Goal: Task Accomplishment & Management: Manage account settings

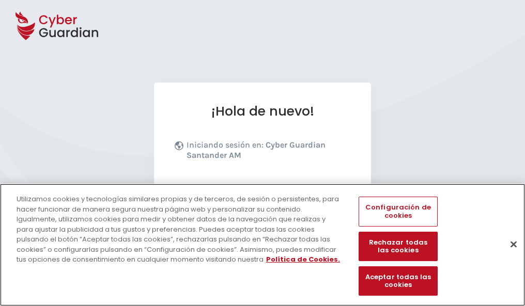
scroll to position [127, 0]
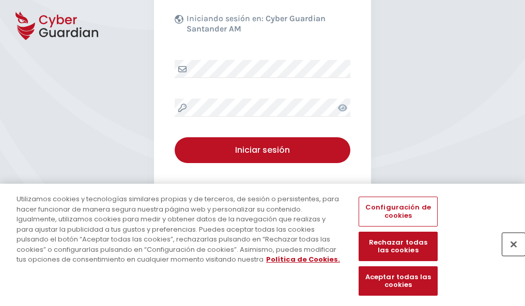
click at [508, 255] on button "Cerrar" at bounding box center [513, 244] width 23 height 23
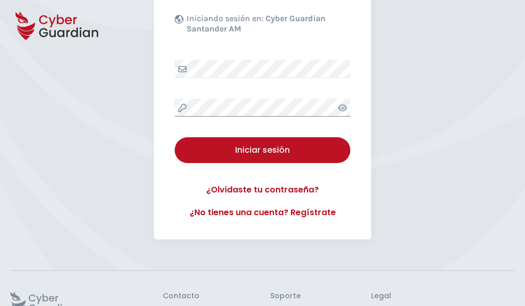
scroll to position [201, 0]
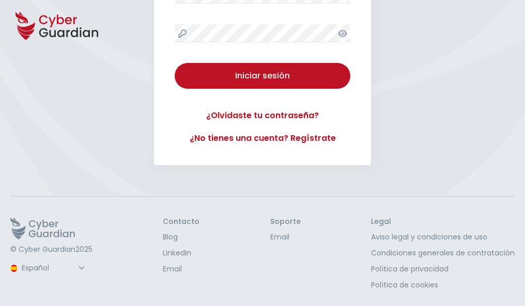
click at [175, 63] on button "Iniciar sesión" at bounding box center [263, 76] width 176 height 26
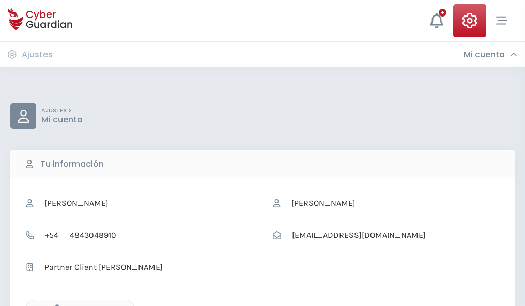
click at [54, 305] on icon "button" at bounding box center [54, 309] width 9 height 9
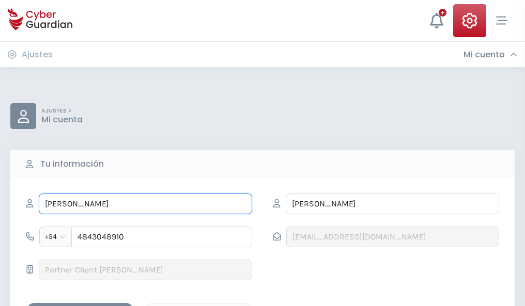
click at [145, 204] on input "ROXANA" at bounding box center [145, 204] width 213 height 21
type input "R"
type input "Nazaret"
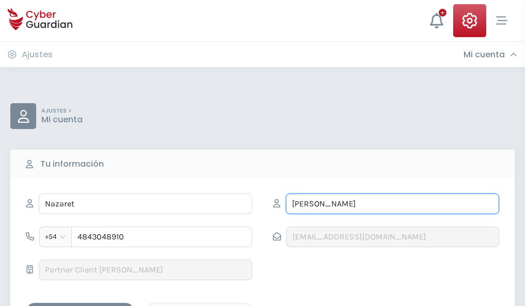
click at [392, 204] on input "VÉLEZ" at bounding box center [392, 204] width 213 height 21
type input "V"
type input "Novoa"
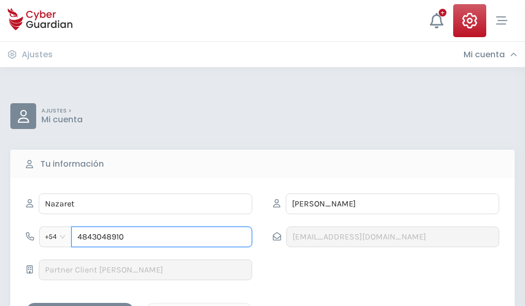
click at [162, 237] on input "4843048910" at bounding box center [161, 237] width 181 height 21
type input "4"
type input "4984445885"
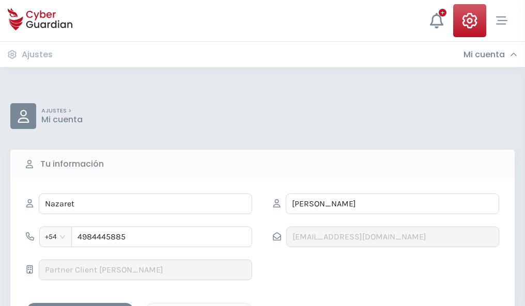
click at [80, 306] on div "Guardar cambios" at bounding box center [80, 312] width 93 height 13
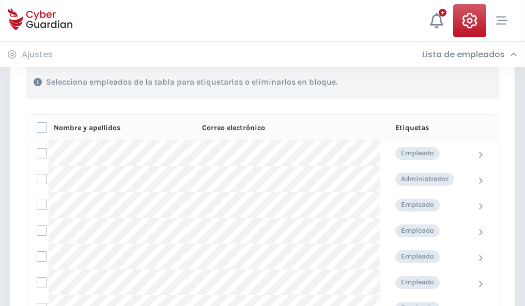
scroll to position [442, 0]
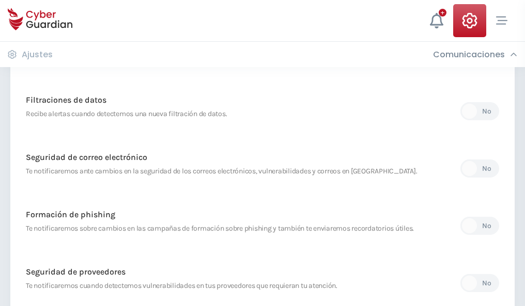
scroll to position [544, 0]
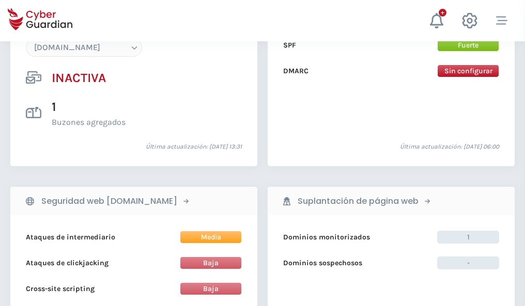
scroll to position [972, 0]
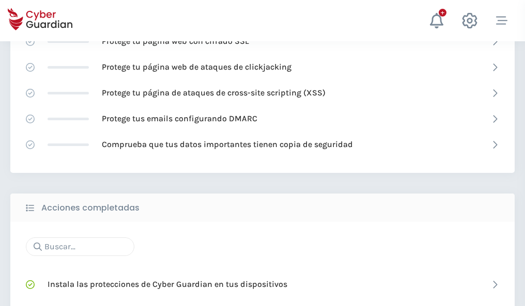
scroll to position [688, 0]
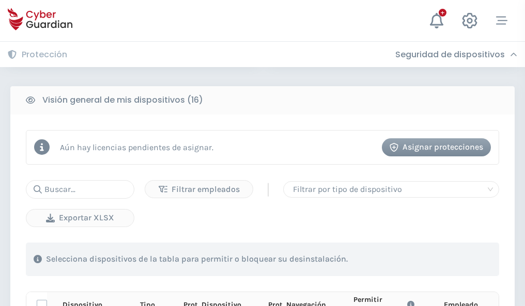
scroll to position [912, 0]
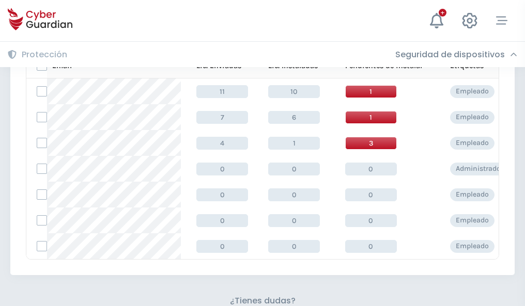
scroll to position [453, 0]
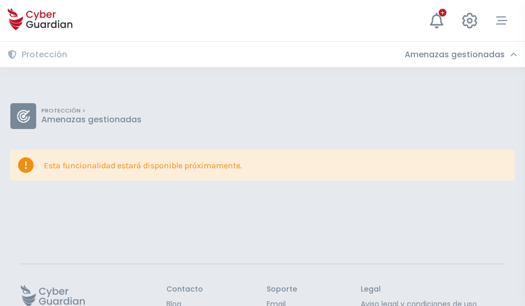
scroll to position [67, 0]
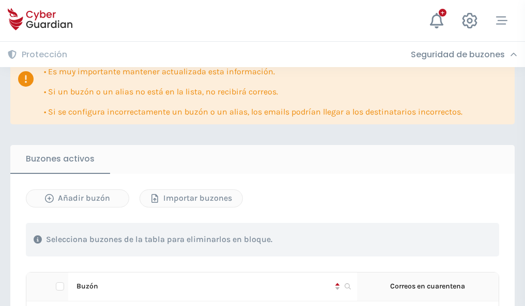
scroll to position [607, 0]
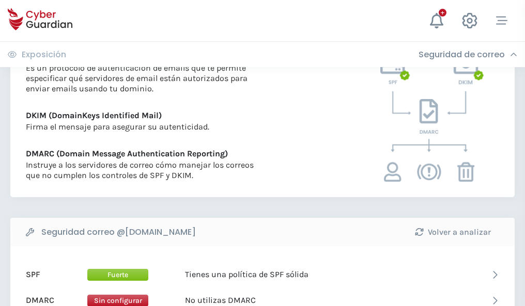
scroll to position [557, 0]
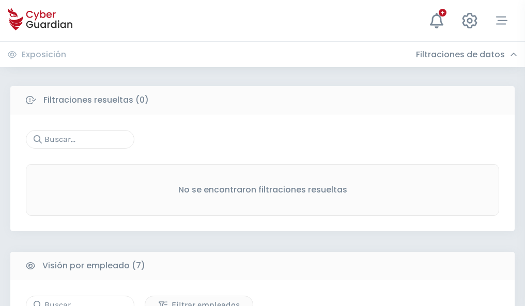
scroll to position [854, 0]
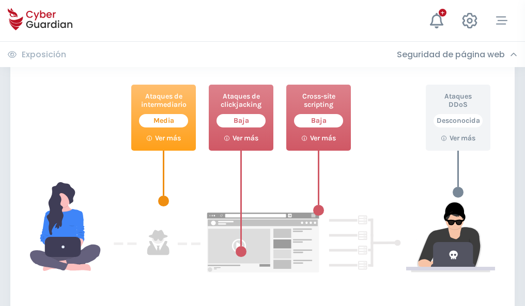
scroll to position [562, 0]
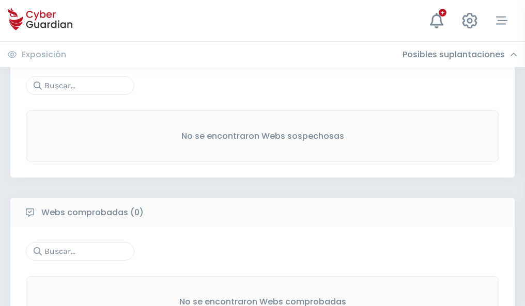
scroll to position [540, 0]
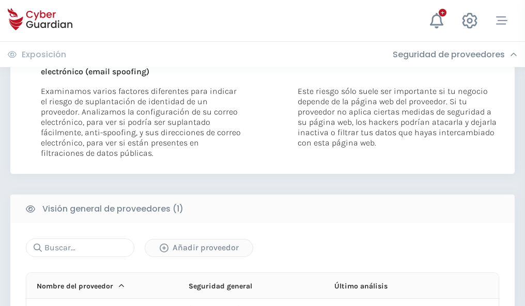
scroll to position [537, 0]
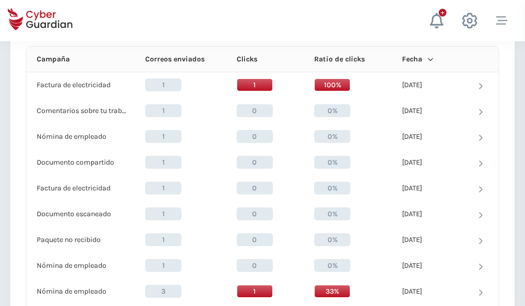
scroll to position [926, 0]
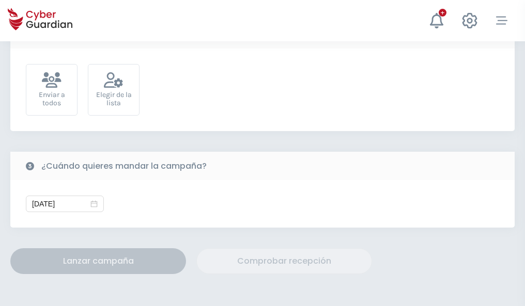
scroll to position [378, 0]
